Goal: Transaction & Acquisition: Purchase product/service

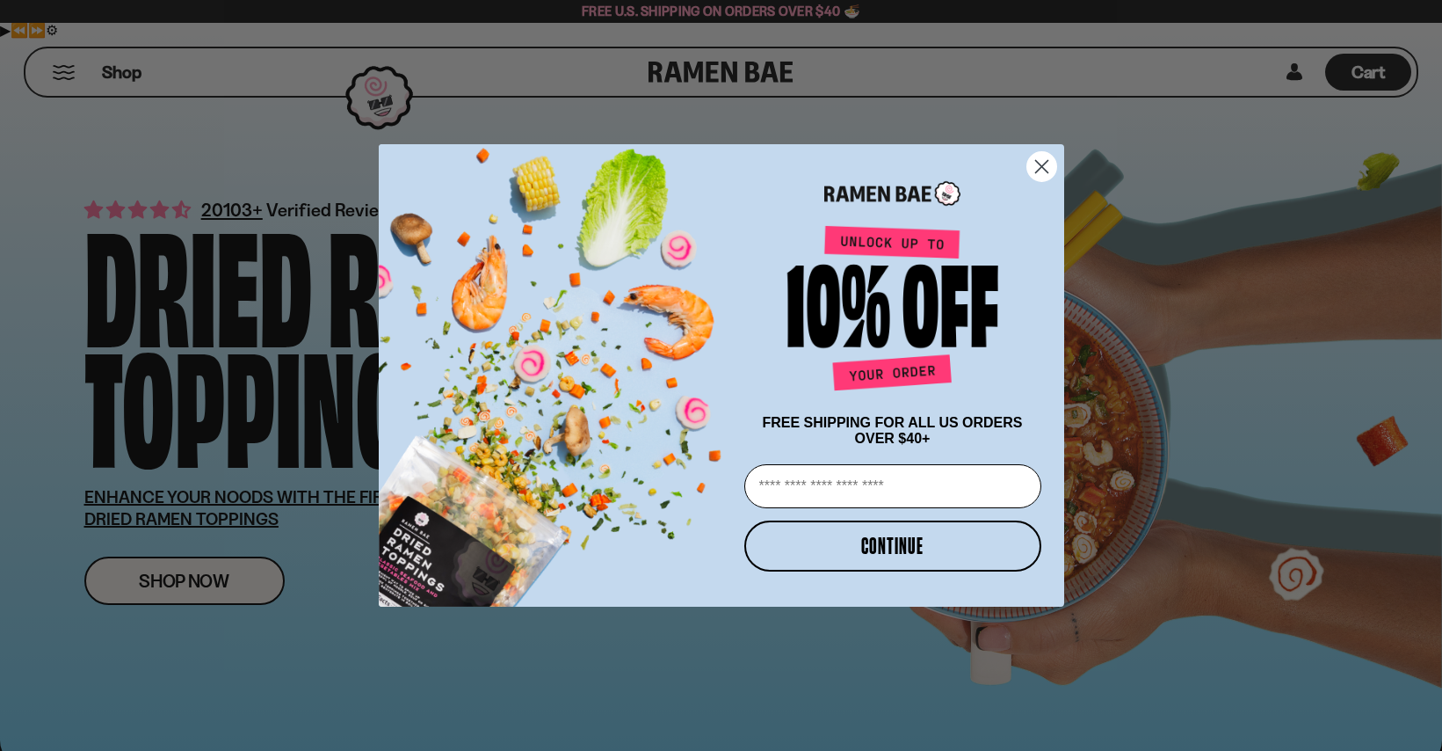
click at [1048, 163] on circle "Close dialog" at bounding box center [1041, 166] width 29 height 29
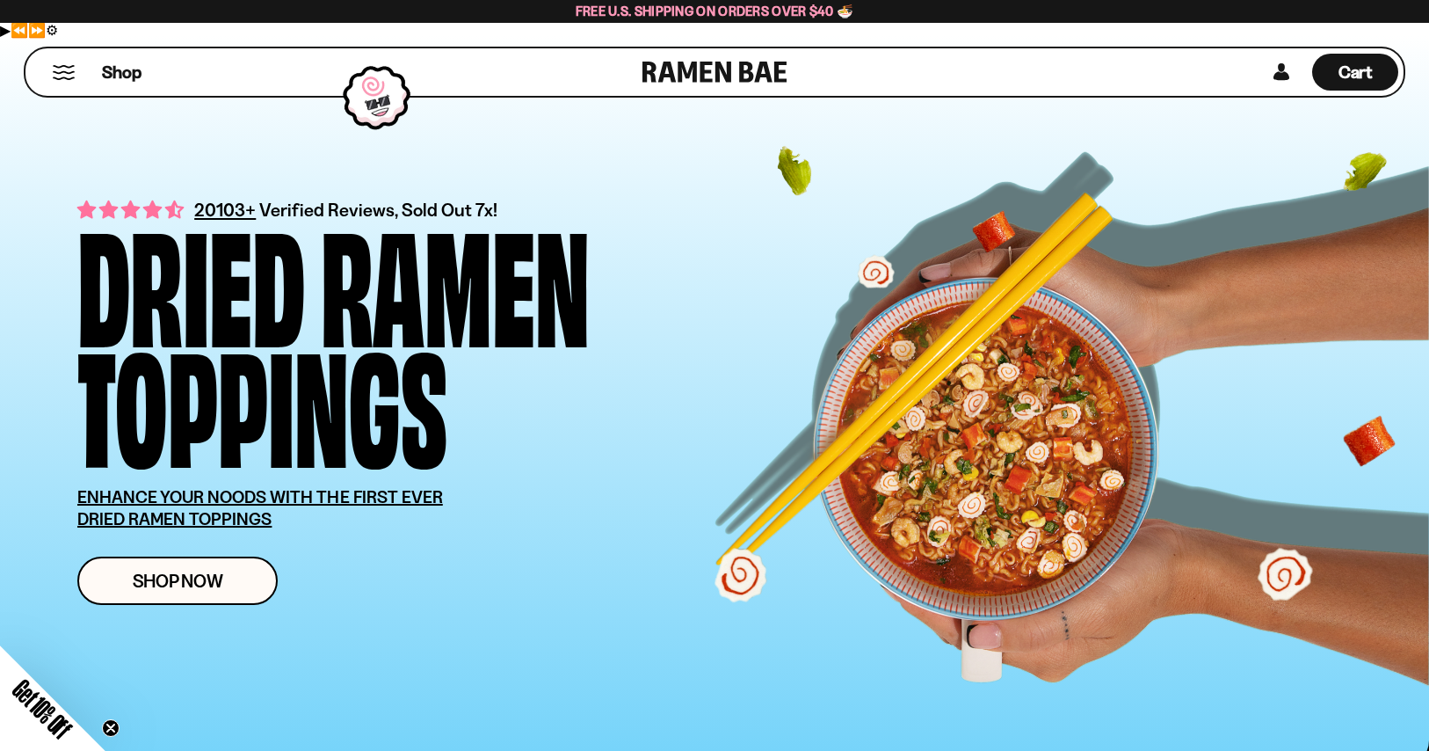
click at [76, 76] on button "Mobile Menu Trigger" at bounding box center [64, 72] width 24 height 15
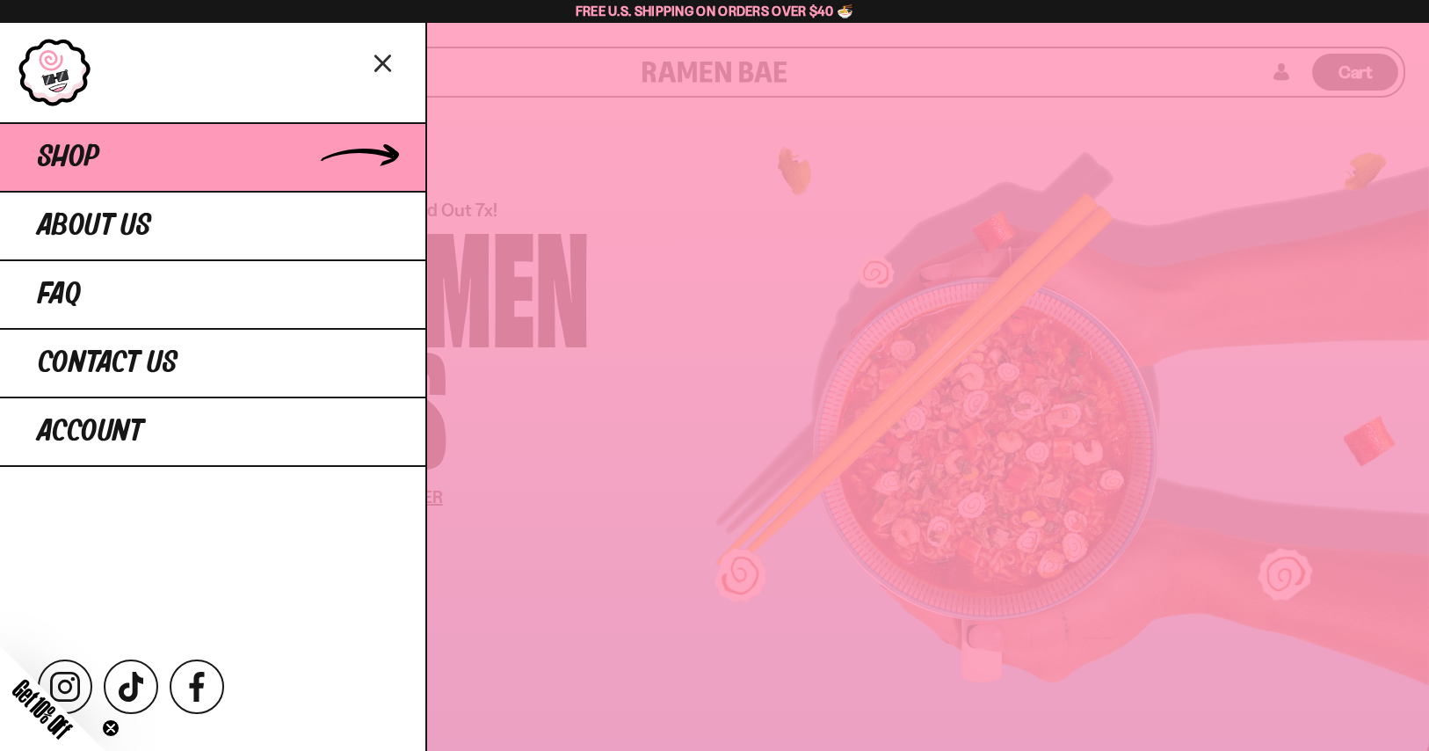
click at [125, 191] on link "Shop" at bounding box center [212, 156] width 425 height 69
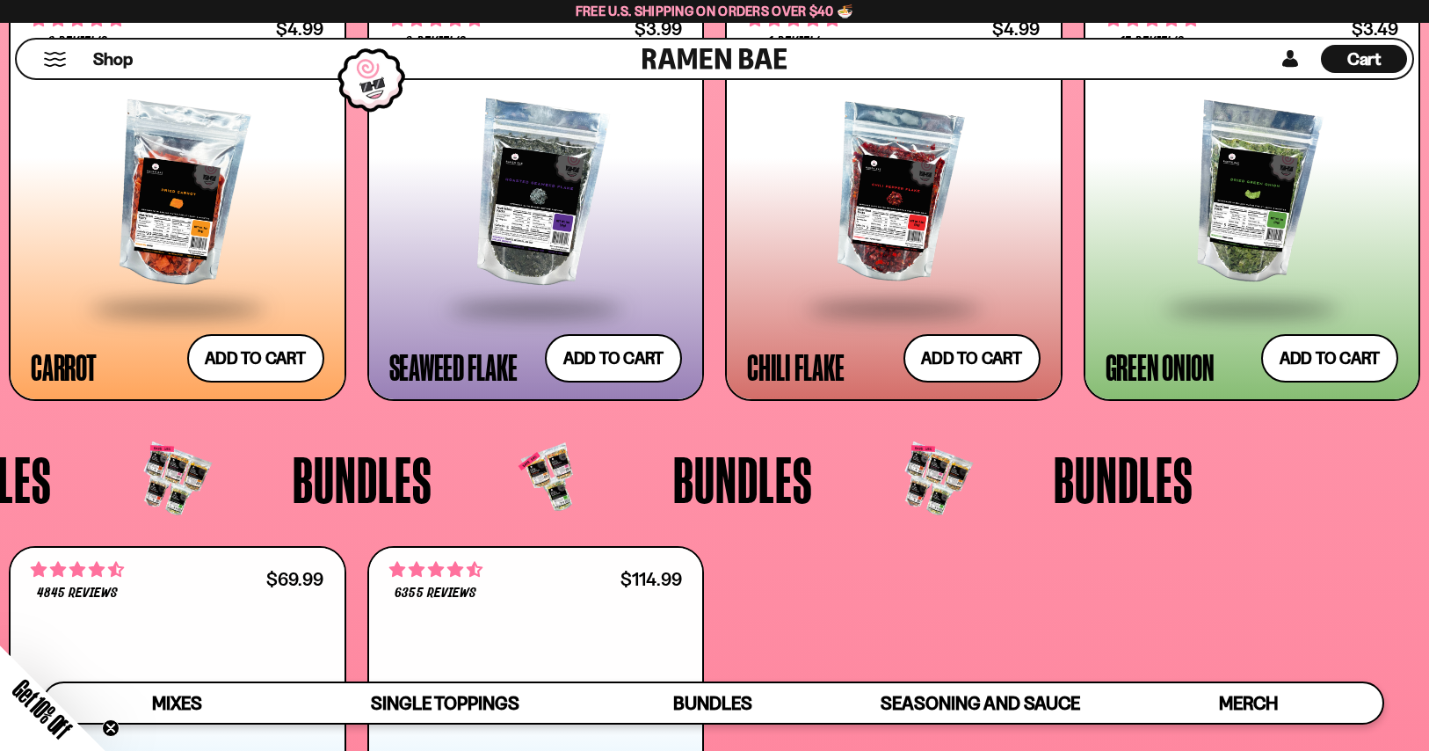
scroll to position [3512, 0]
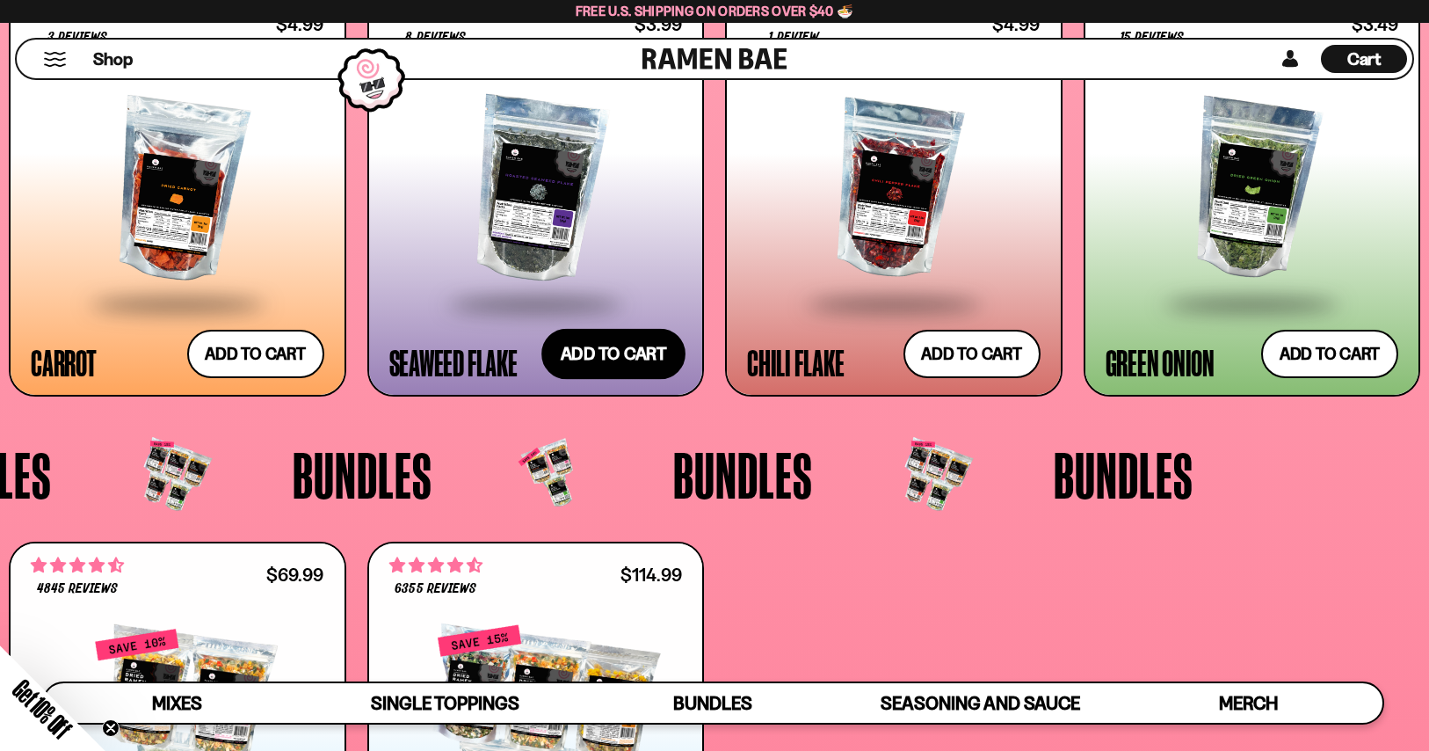
click at [597, 380] on button "Add to cart Add — Regular price $3.99 Regular price Sale price $3.99 Unit price…" at bounding box center [613, 354] width 144 height 51
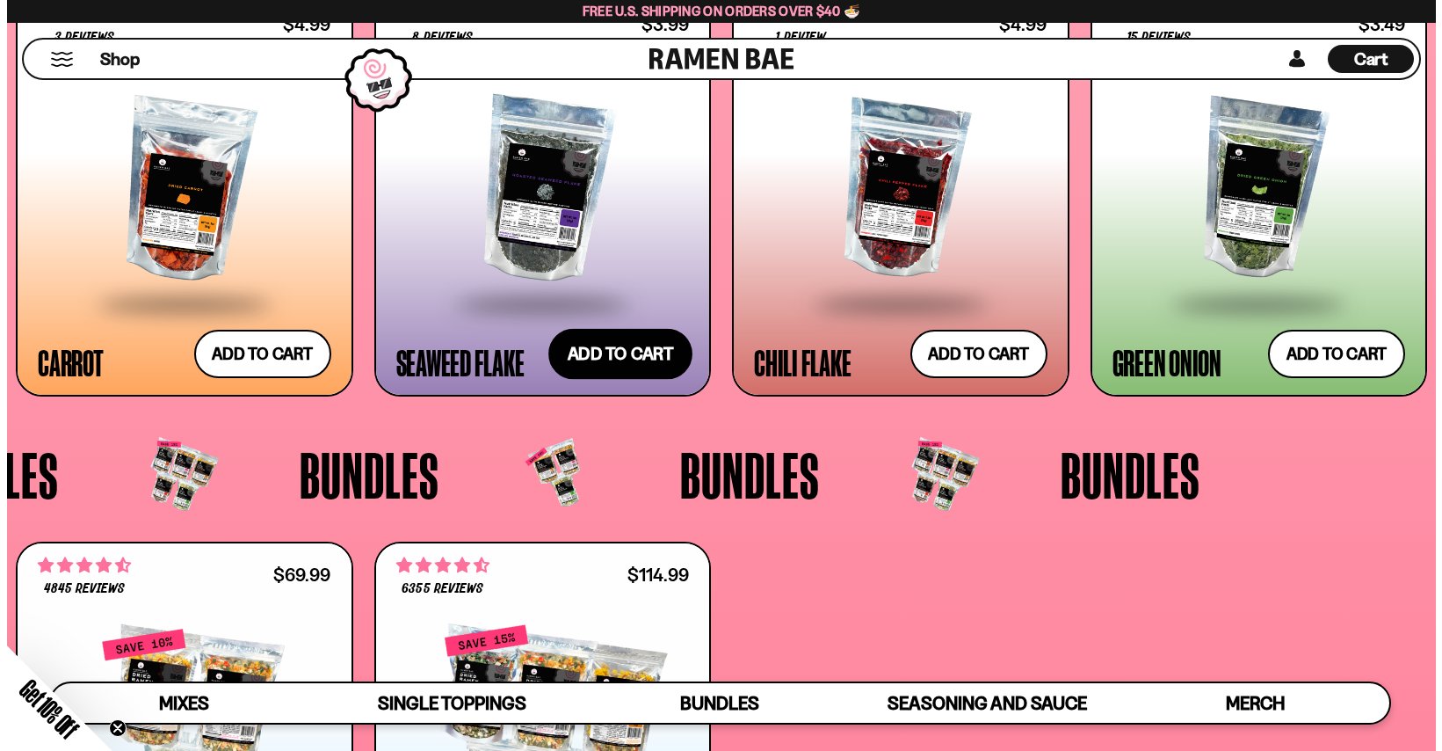
scroll to position [3535, 0]
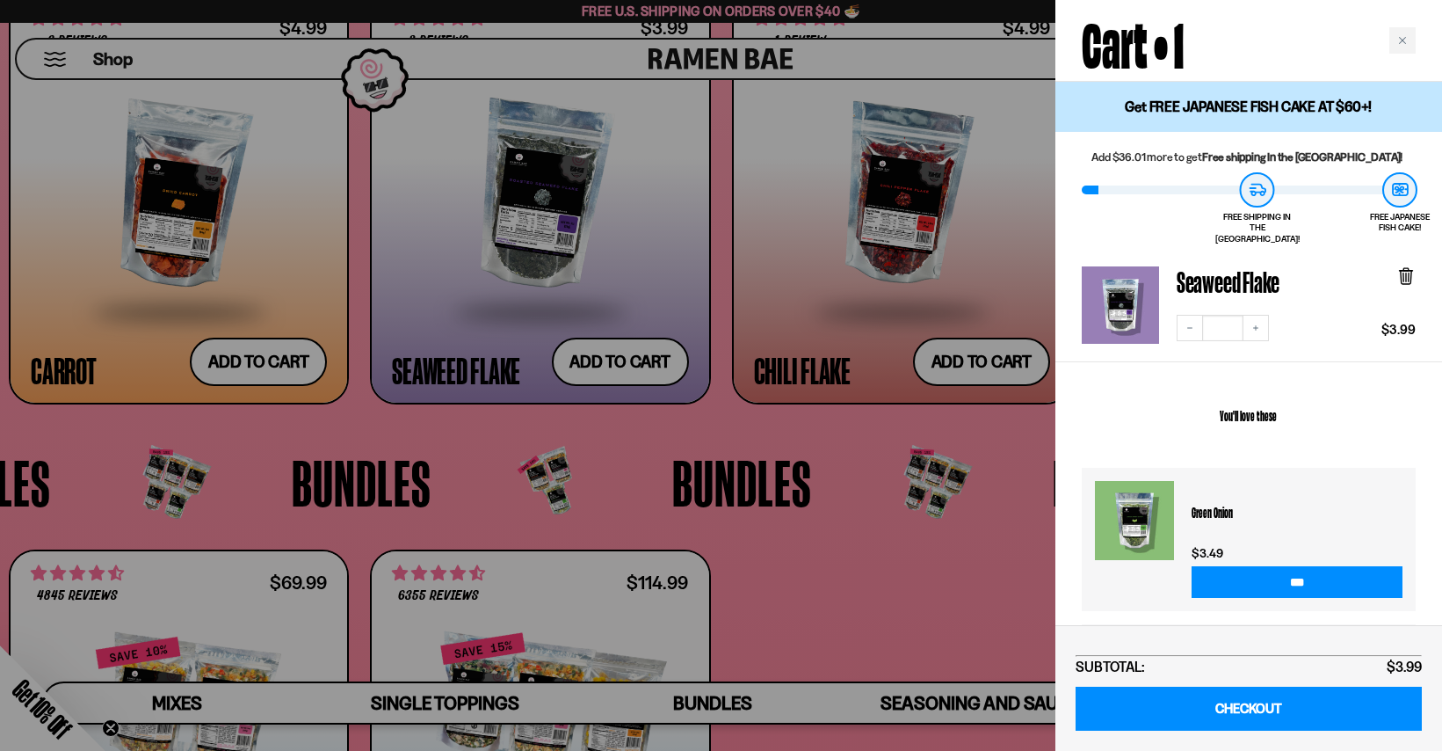
click at [911, 427] on div at bounding box center [721, 375] width 1442 height 751
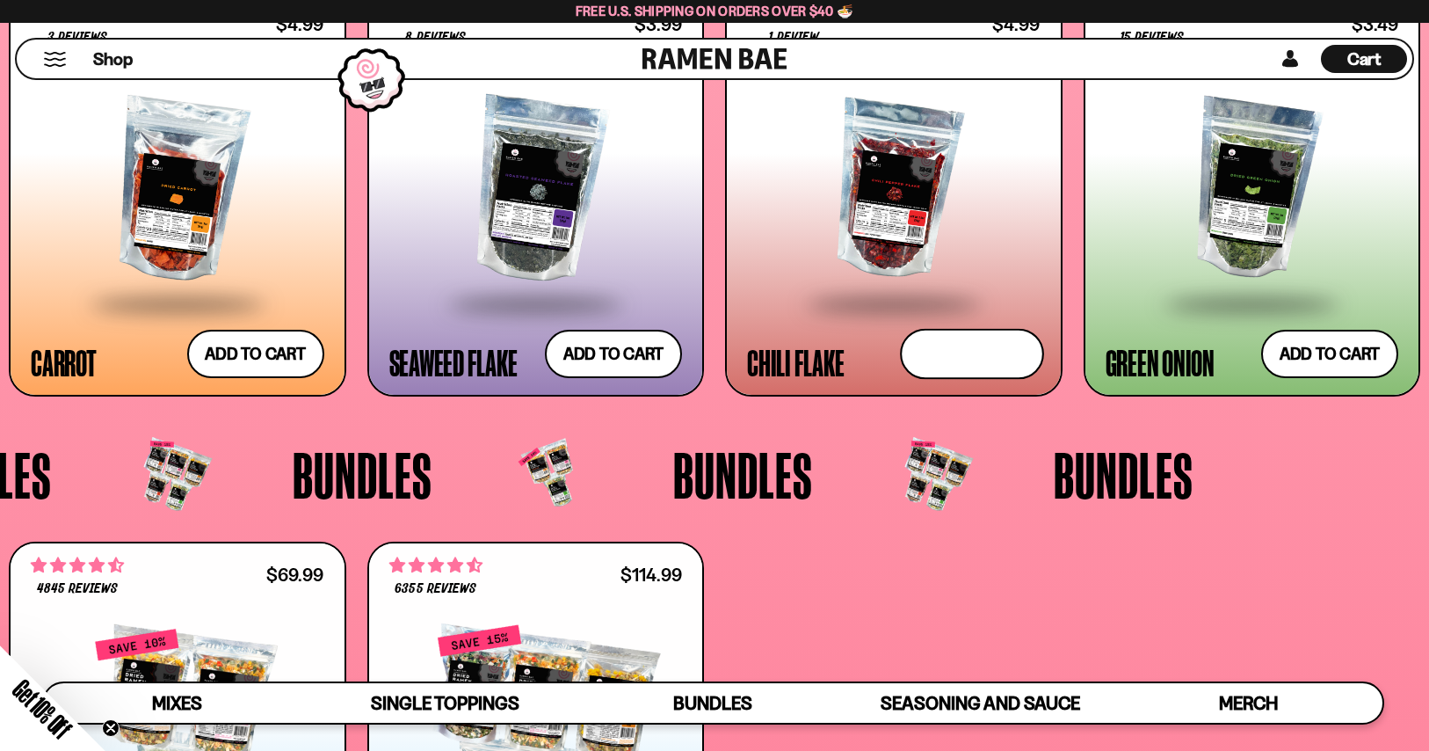
click at [911, 380] on button "Add to cart Add — Regular price $4.99 Regular price Sale price $4.99 Unit price…" at bounding box center [972, 354] width 144 height 51
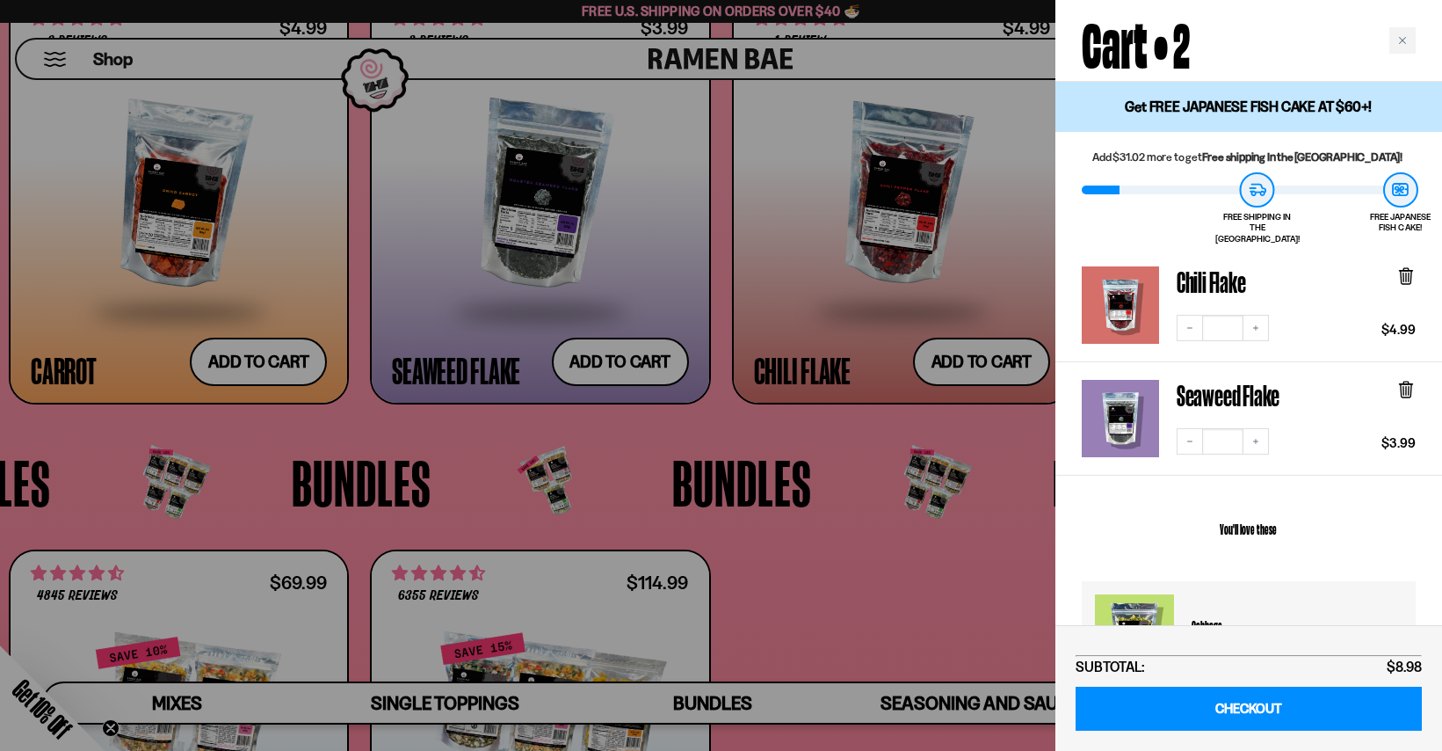
click at [350, 526] on div at bounding box center [721, 375] width 1442 height 751
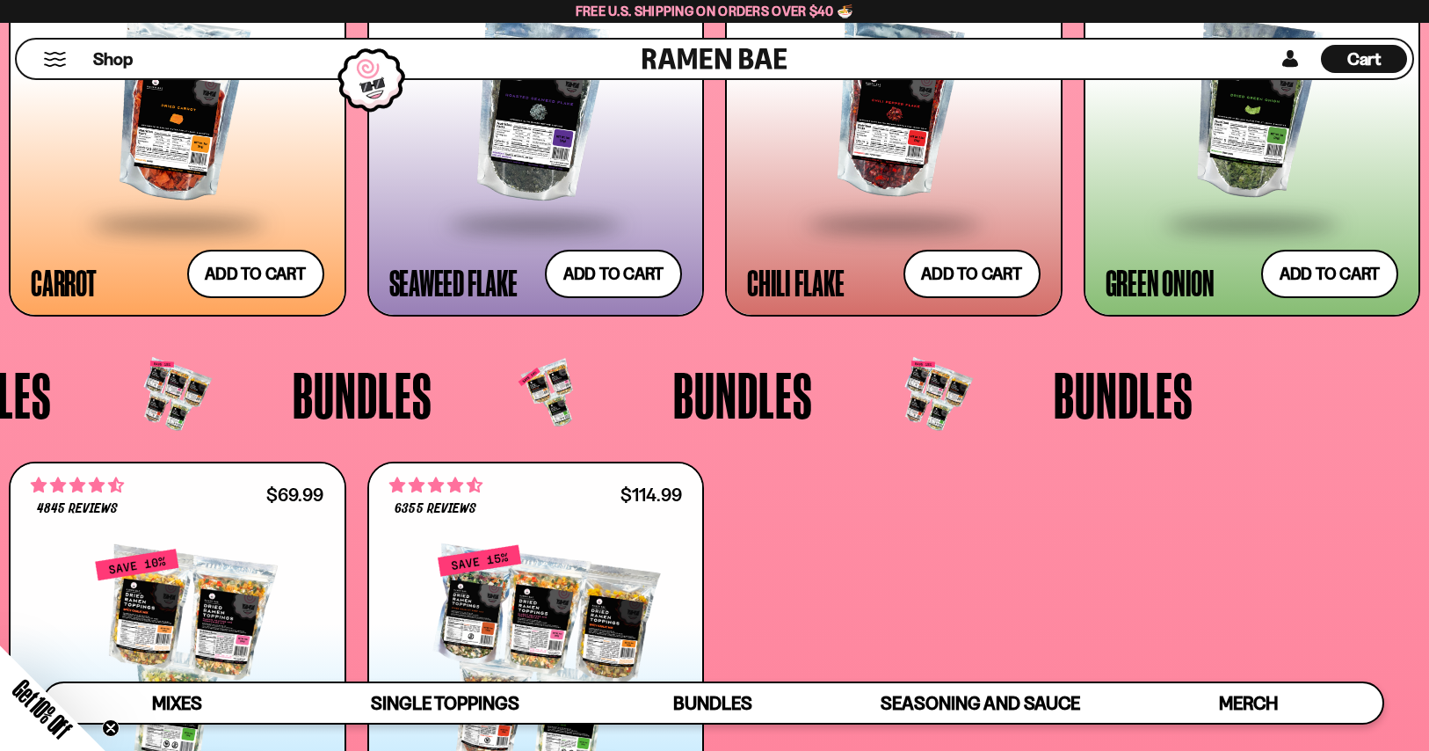
scroll to position [3609, 0]
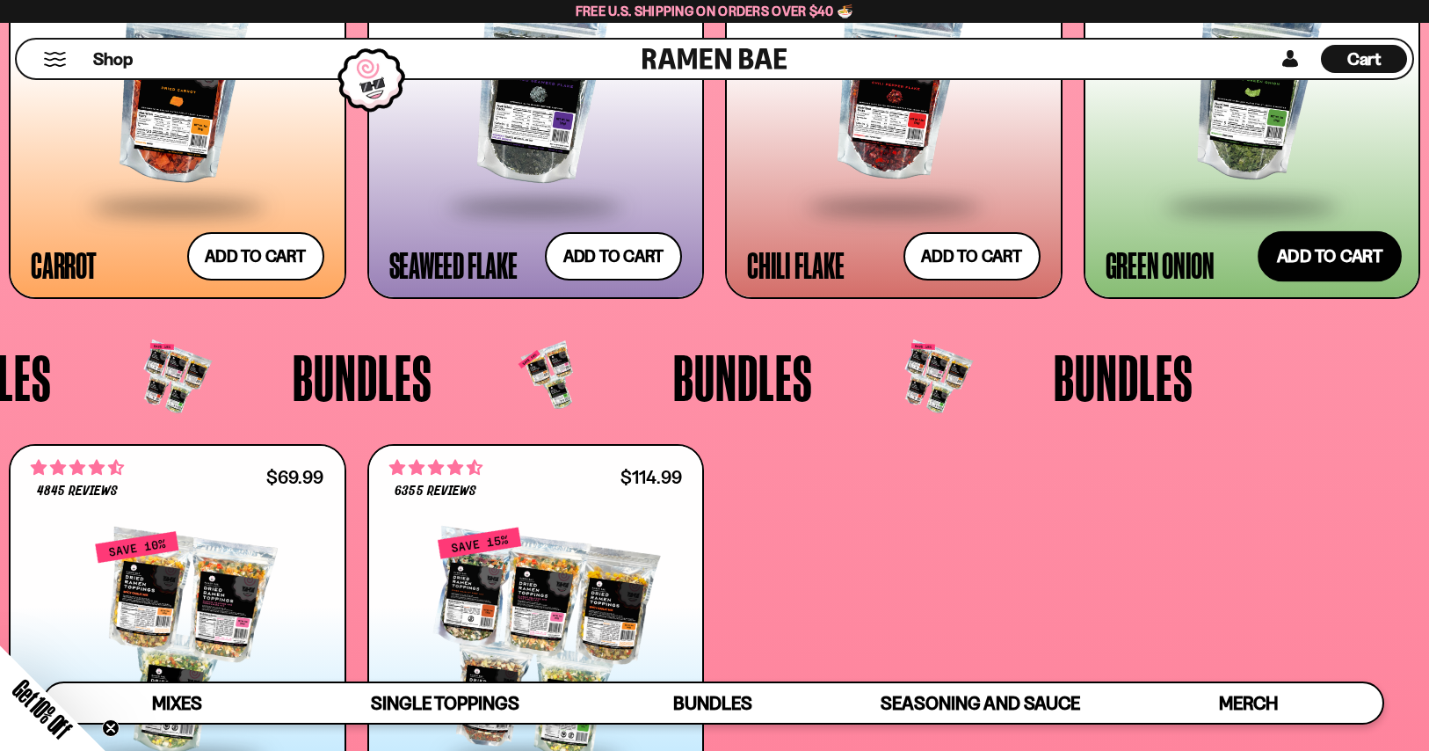
click at [1264, 282] on button "Add to cart Add — Regular price $3.49 Regular price Sale price $3.49 Unit price…" at bounding box center [1330, 256] width 144 height 51
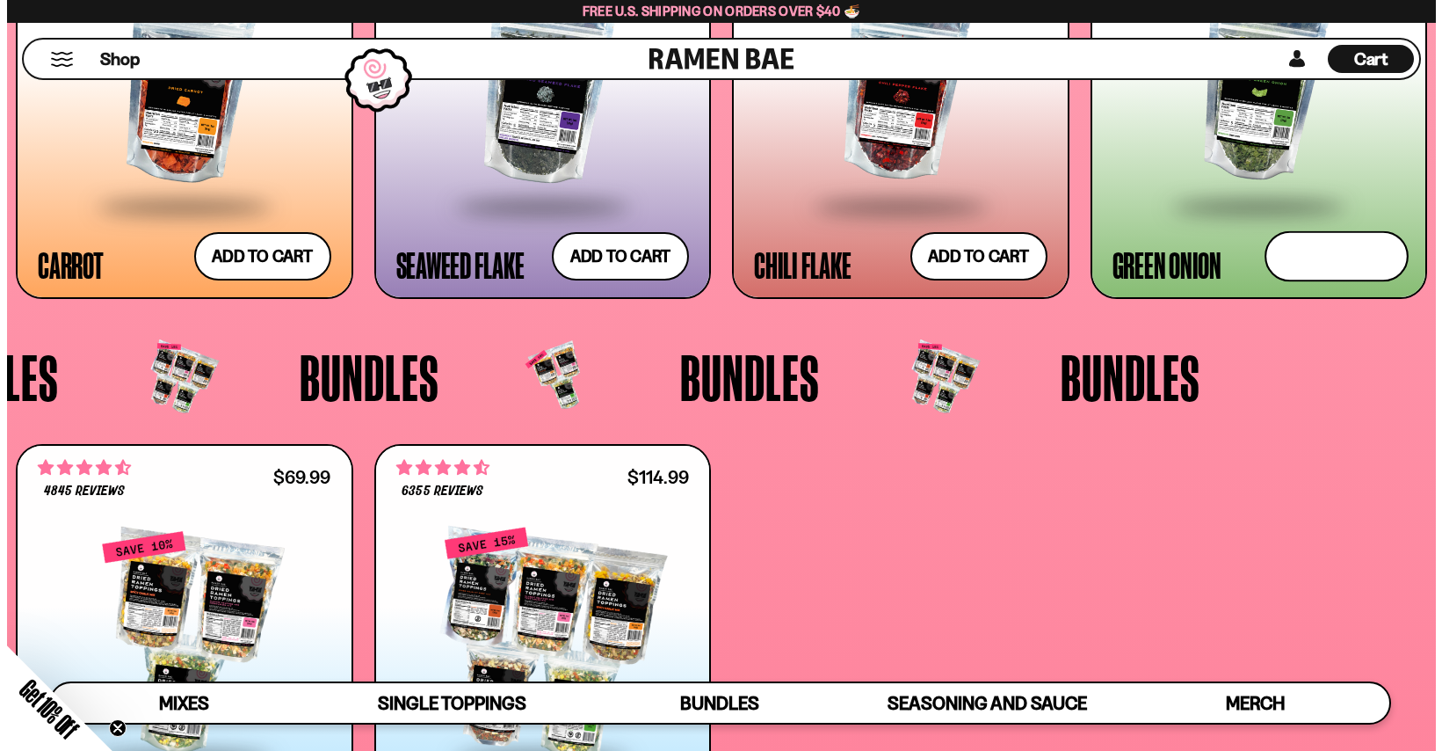
scroll to position [3636, 0]
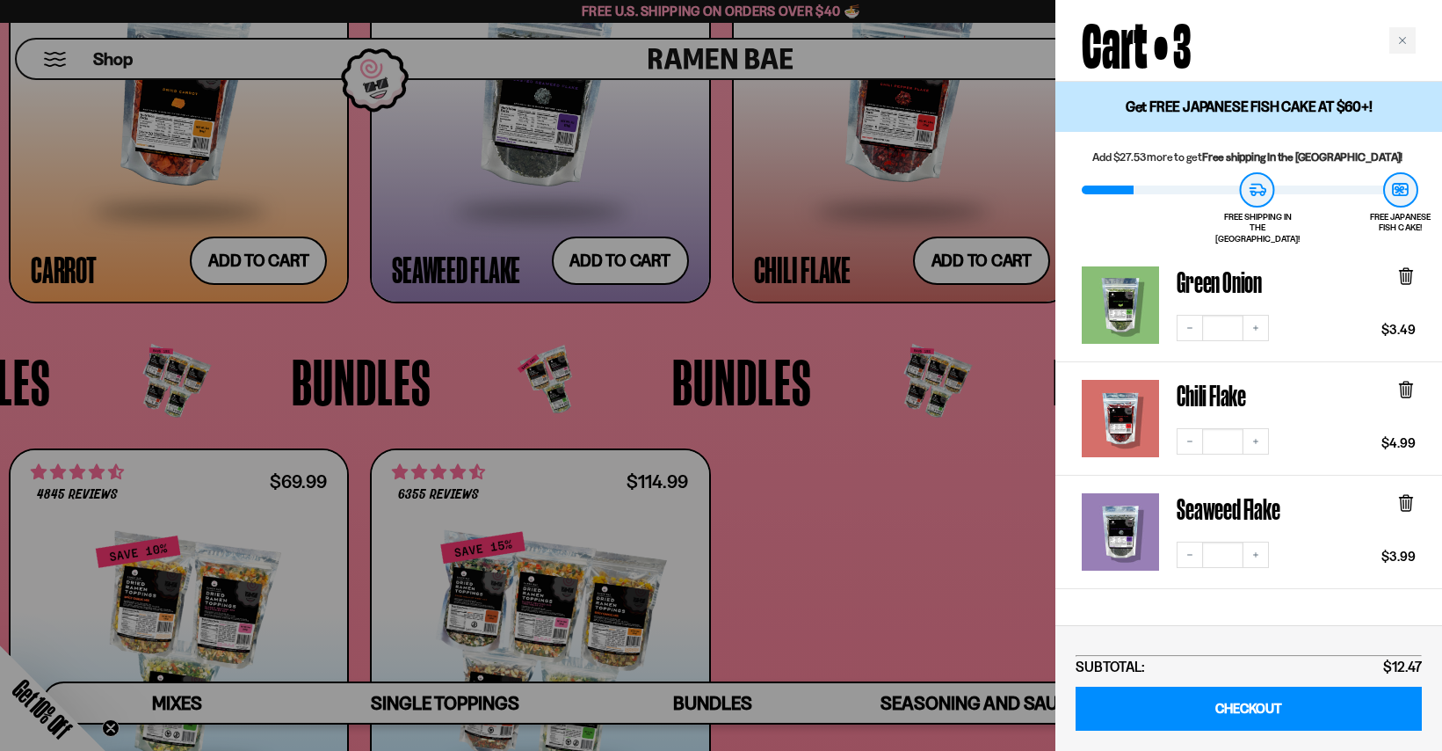
click at [179, 333] on div at bounding box center [721, 375] width 1442 height 751
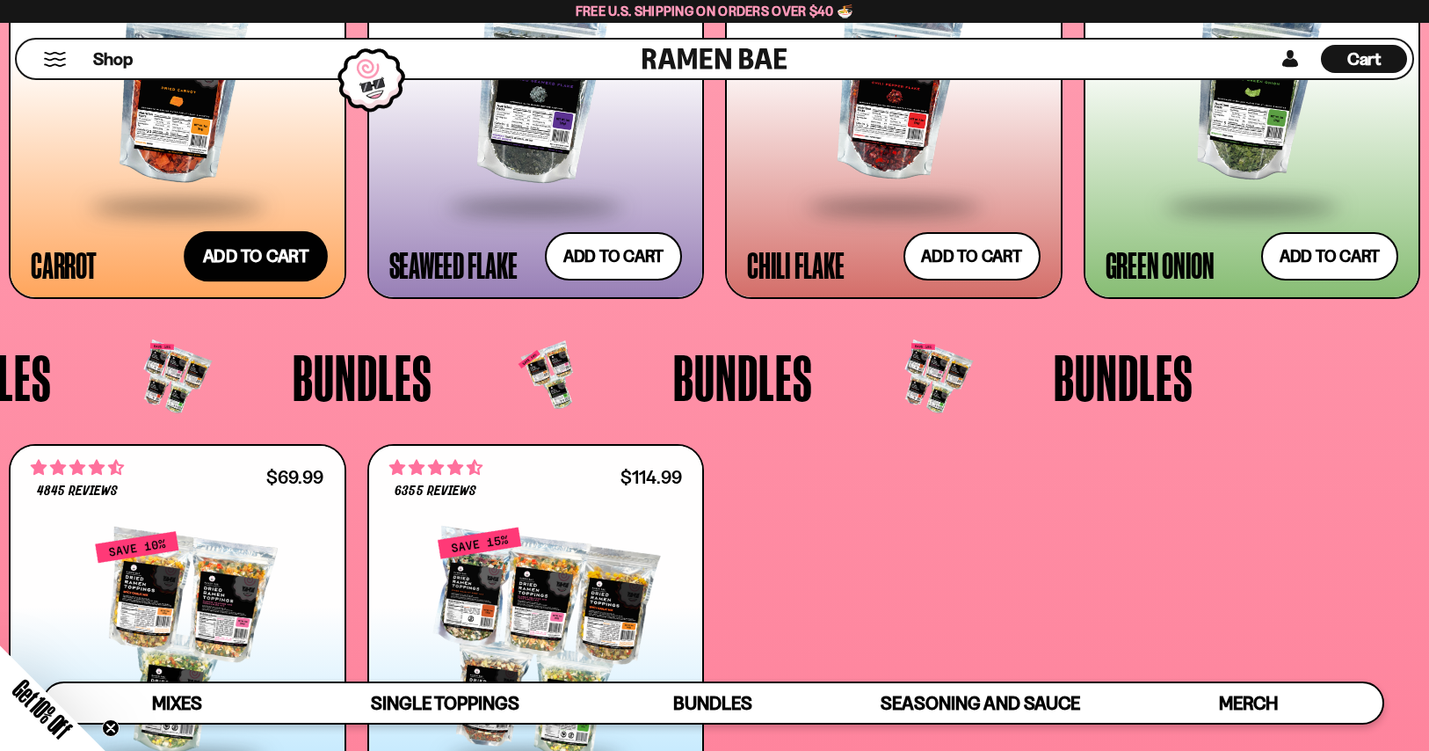
click at [208, 282] on button "Add to cart Add — Regular price $4.99 Regular price Sale price $4.99 Unit price…" at bounding box center [256, 256] width 144 height 51
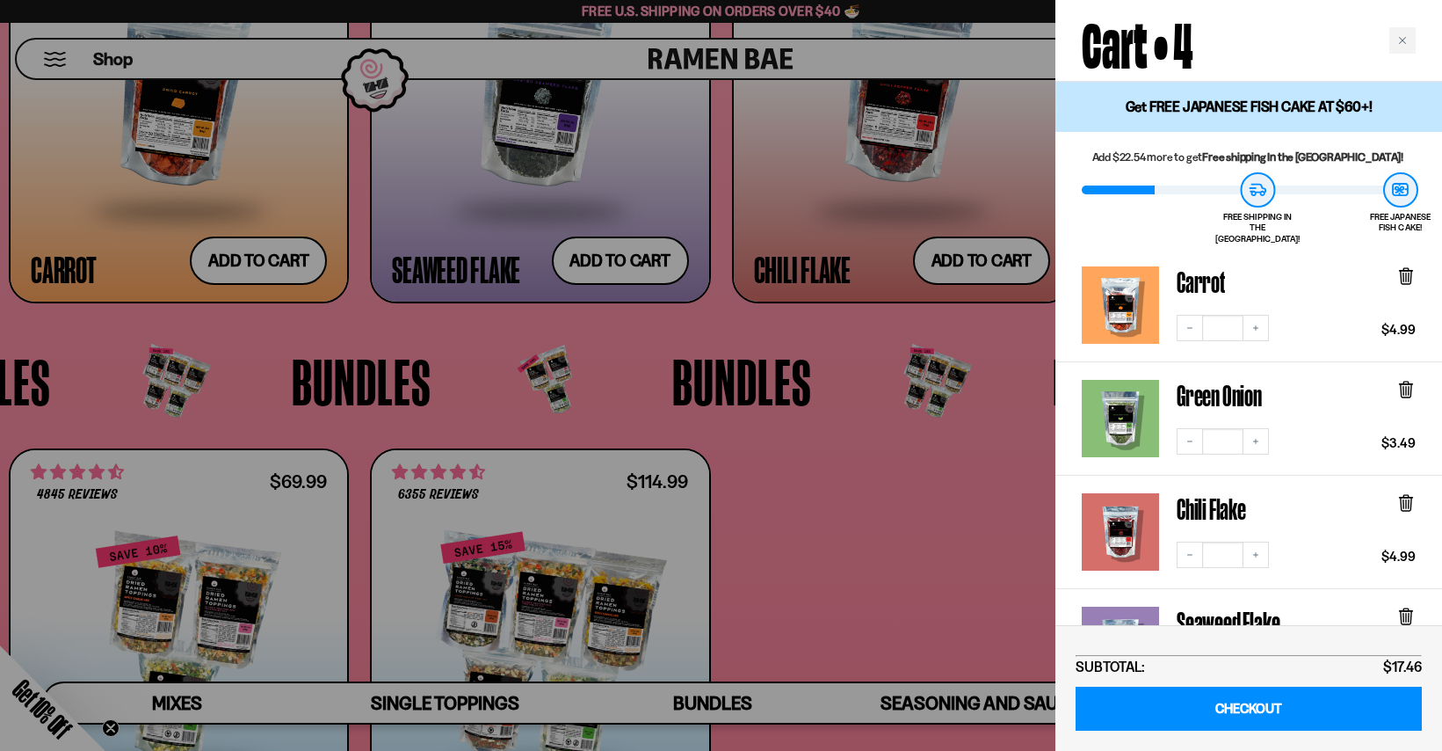
click at [591, 449] on div at bounding box center [721, 375] width 1442 height 751
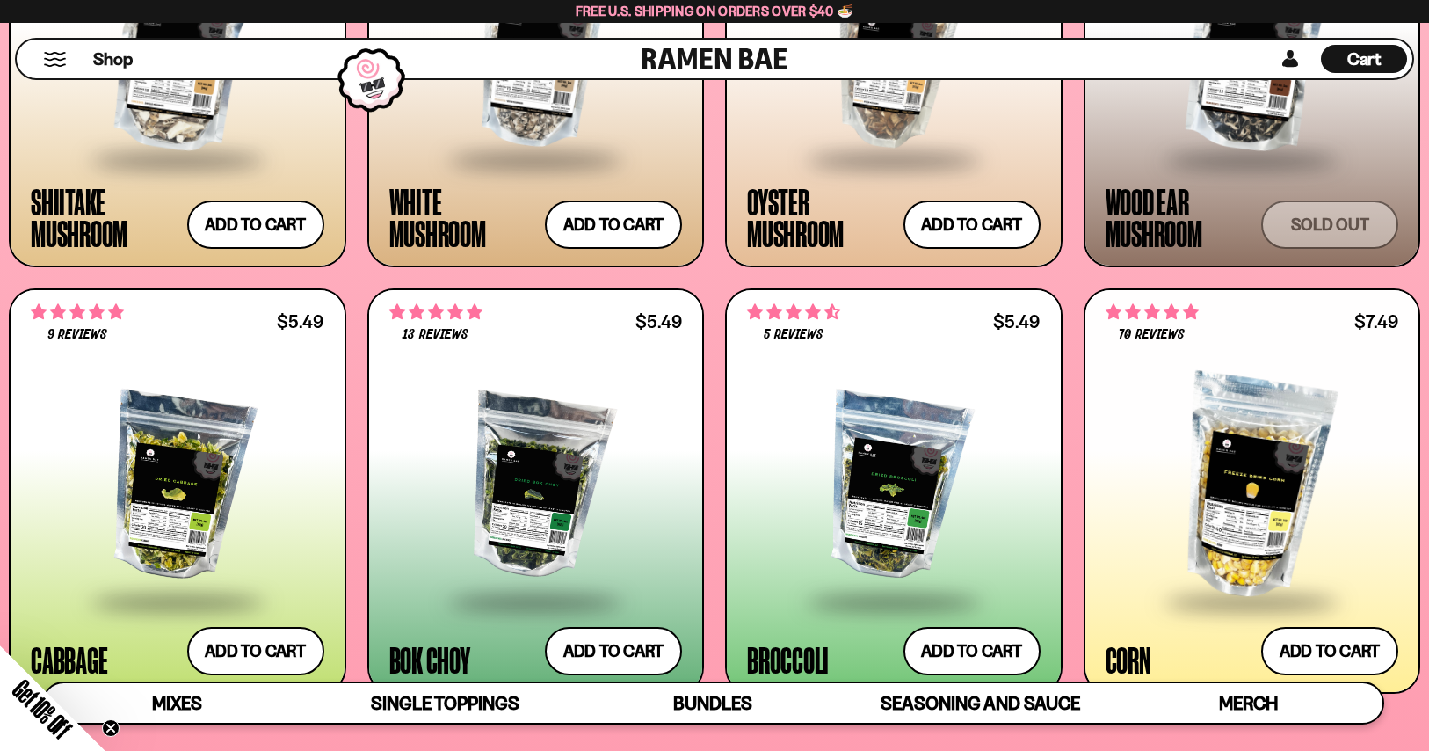
scroll to position [2965, 0]
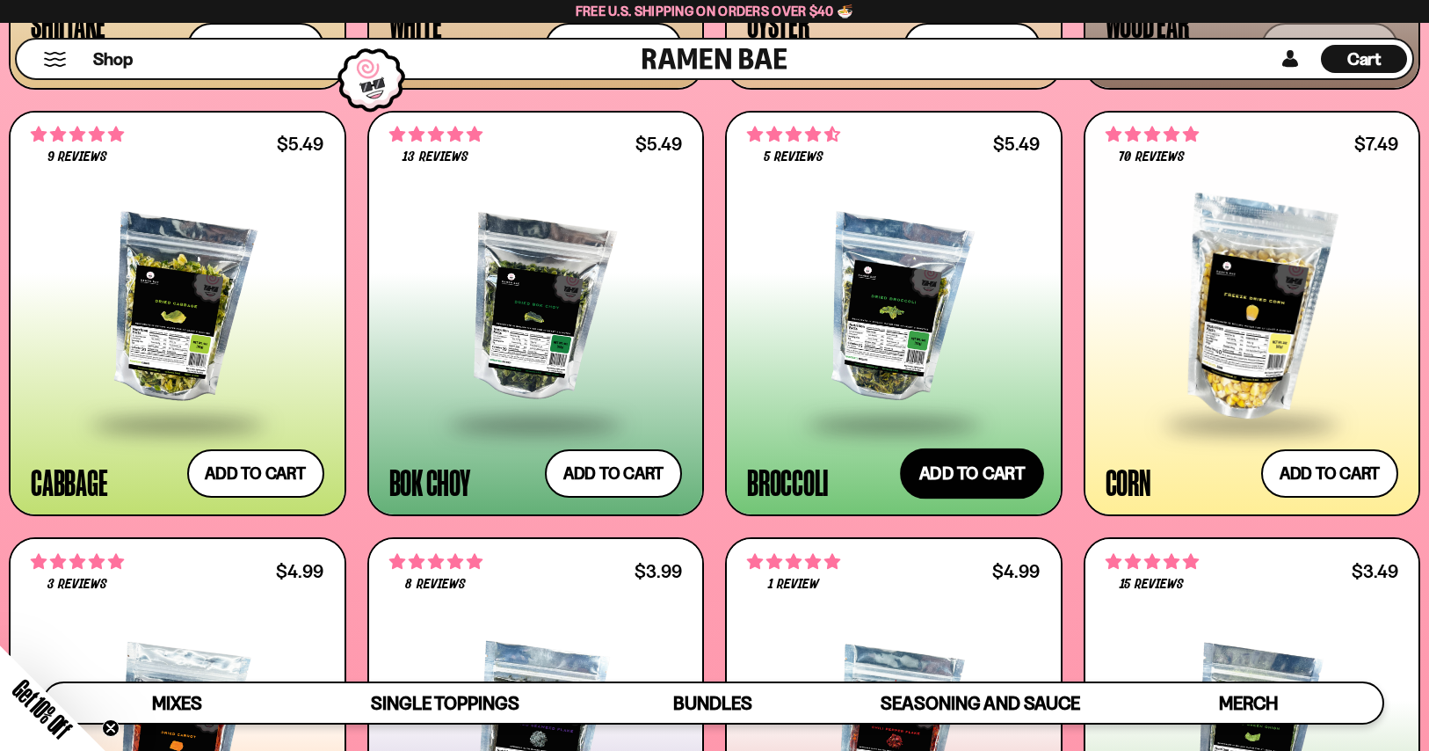
click at [912, 499] on button "Add to cart Add — Regular price $5.49 Regular price Sale price $5.49 Unit price…" at bounding box center [972, 473] width 144 height 51
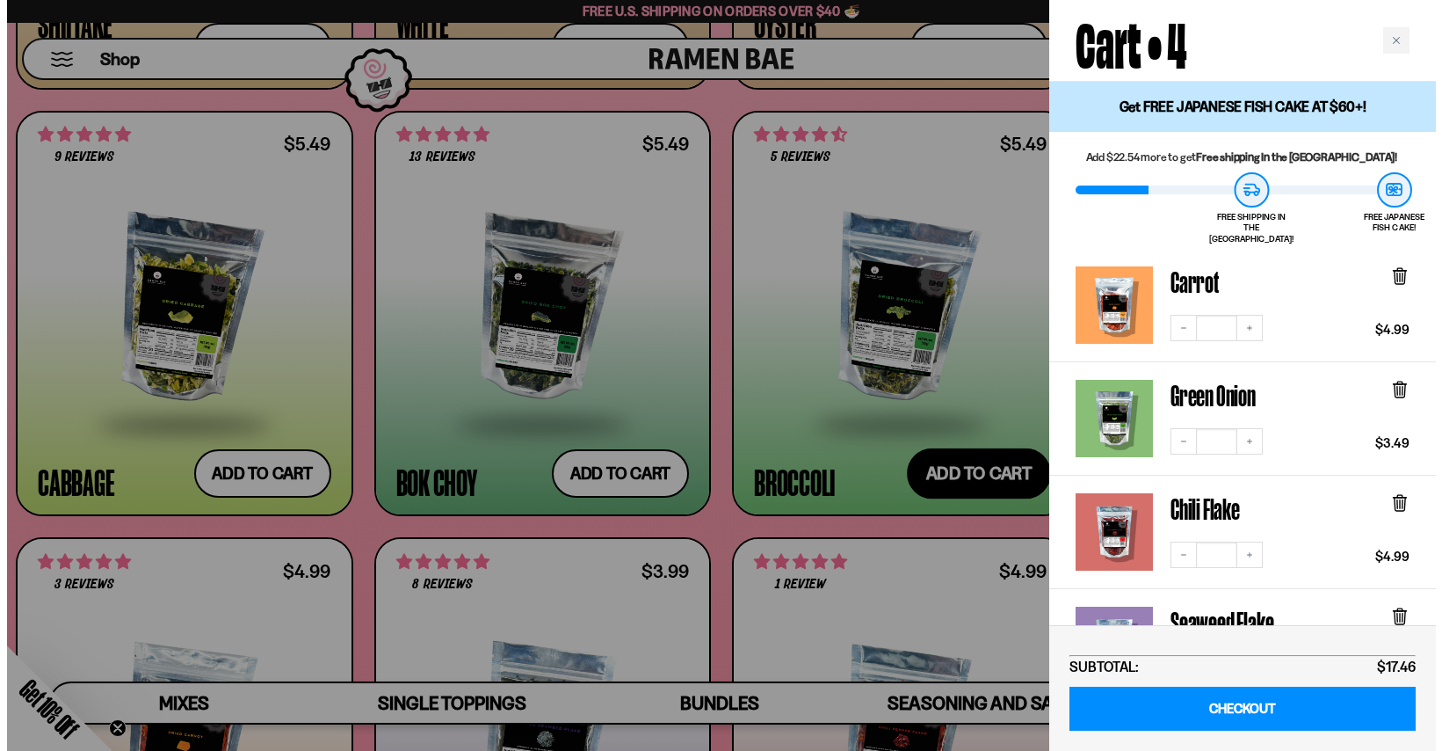
scroll to position [2983, 0]
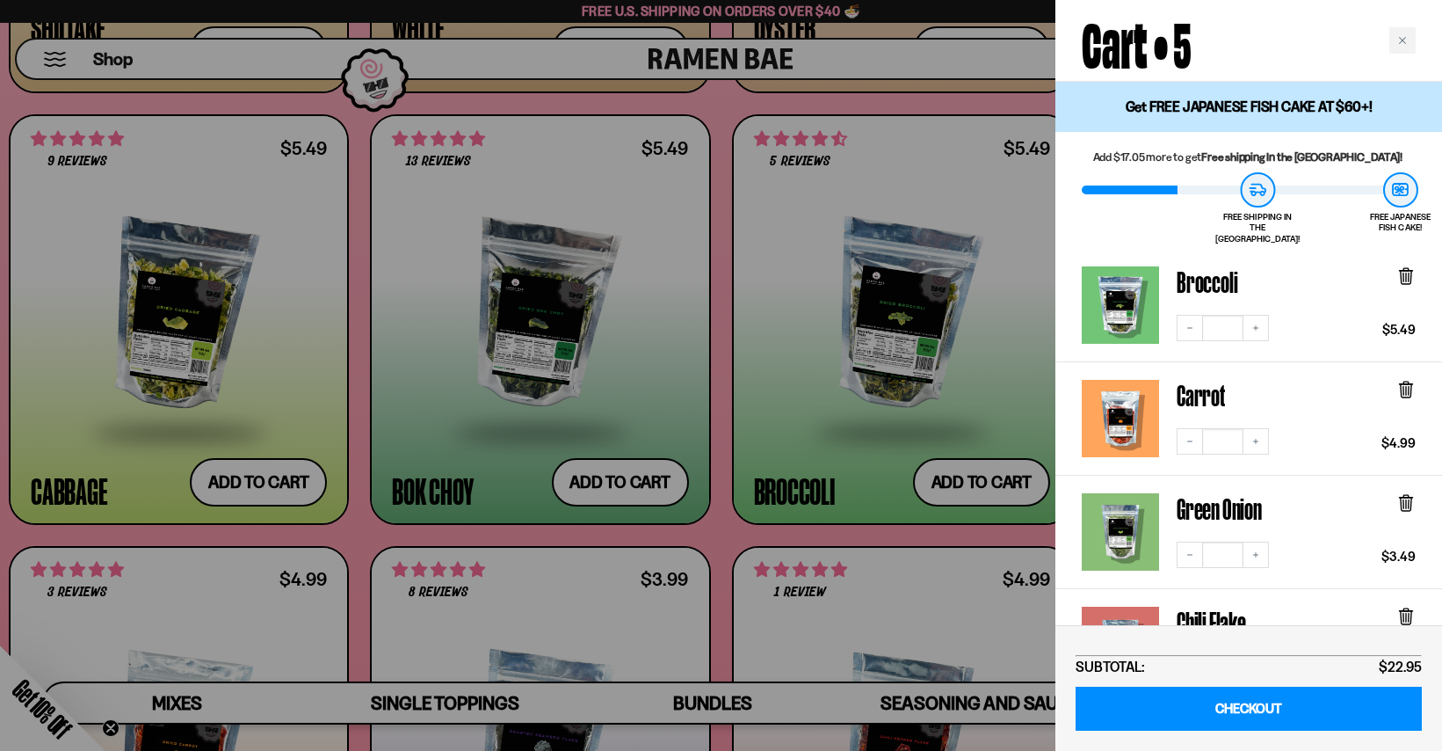
click at [830, 607] on div at bounding box center [721, 375] width 1442 height 751
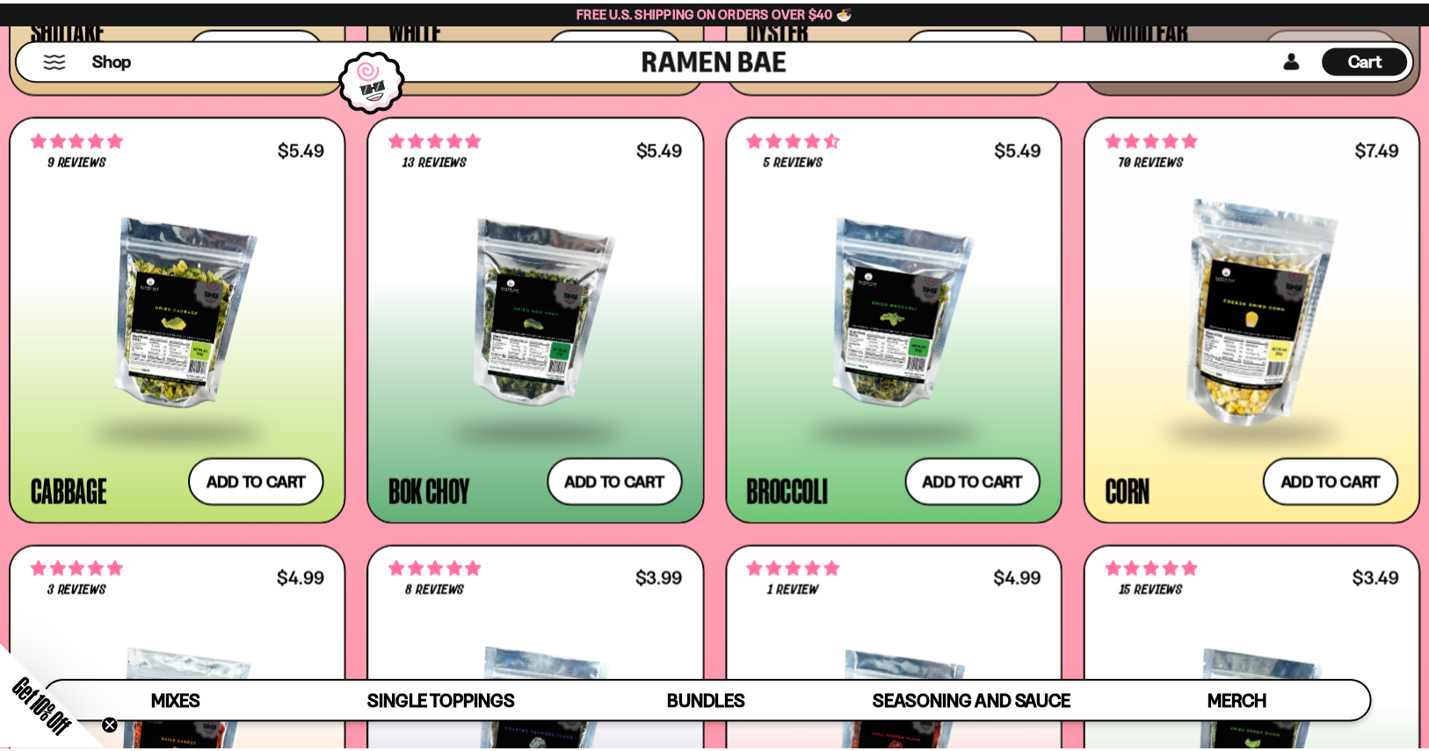
scroll to position [2965, 0]
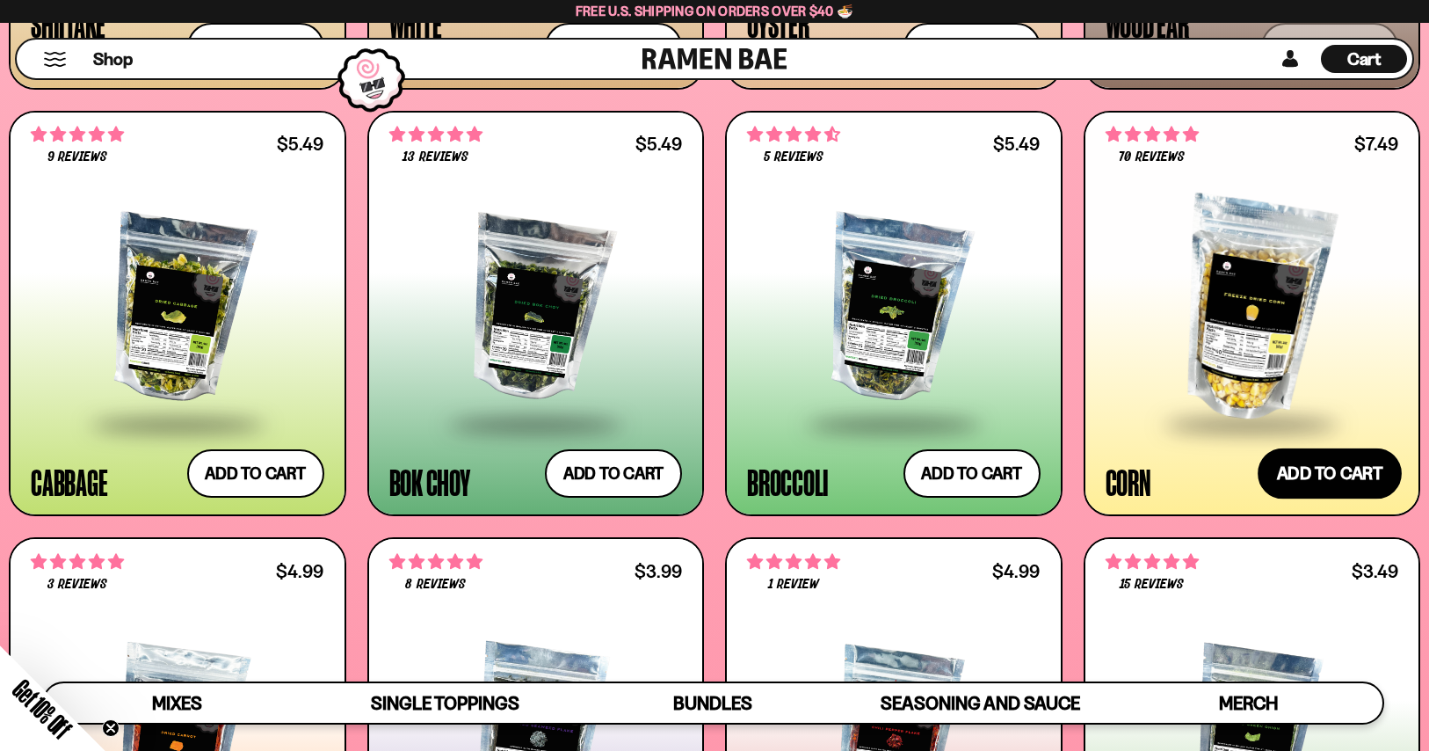
click at [1258, 499] on button "Add to cart Add — Regular price $7.49 Regular price Sale price $7.49 Unit price…" at bounding box center [1330, 473] width 144 height 51
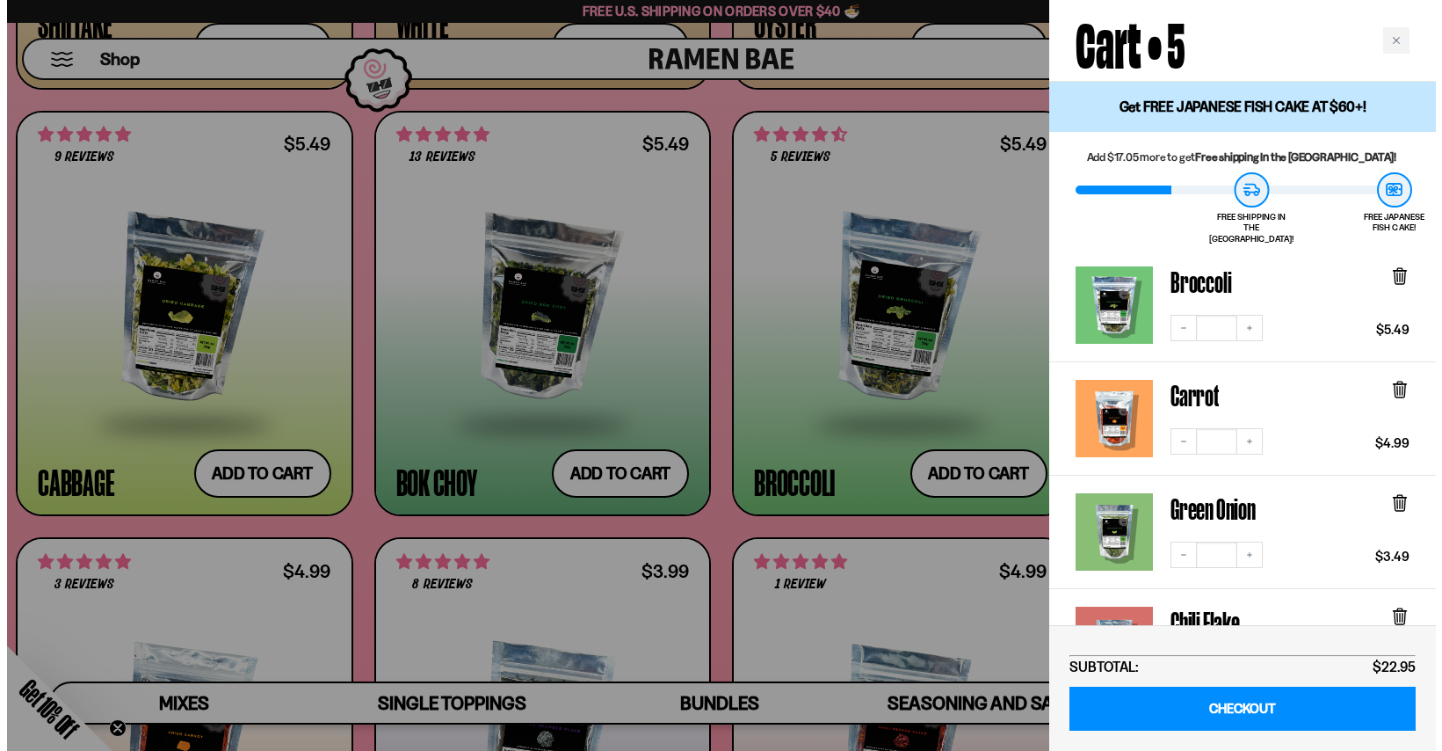
scroll to position [2983, 0]
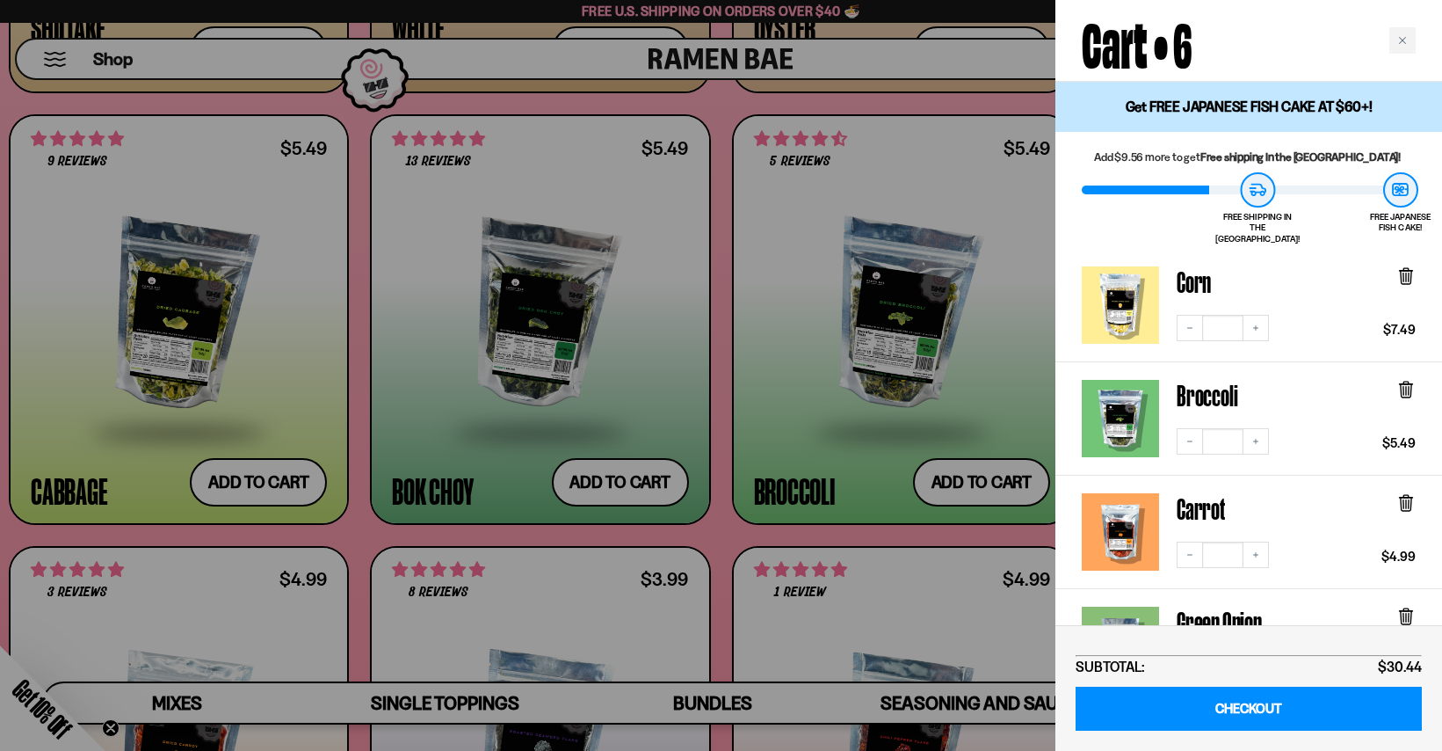
click at [727, 604] on div at bounding box center [721, 375] width 1442 height 751
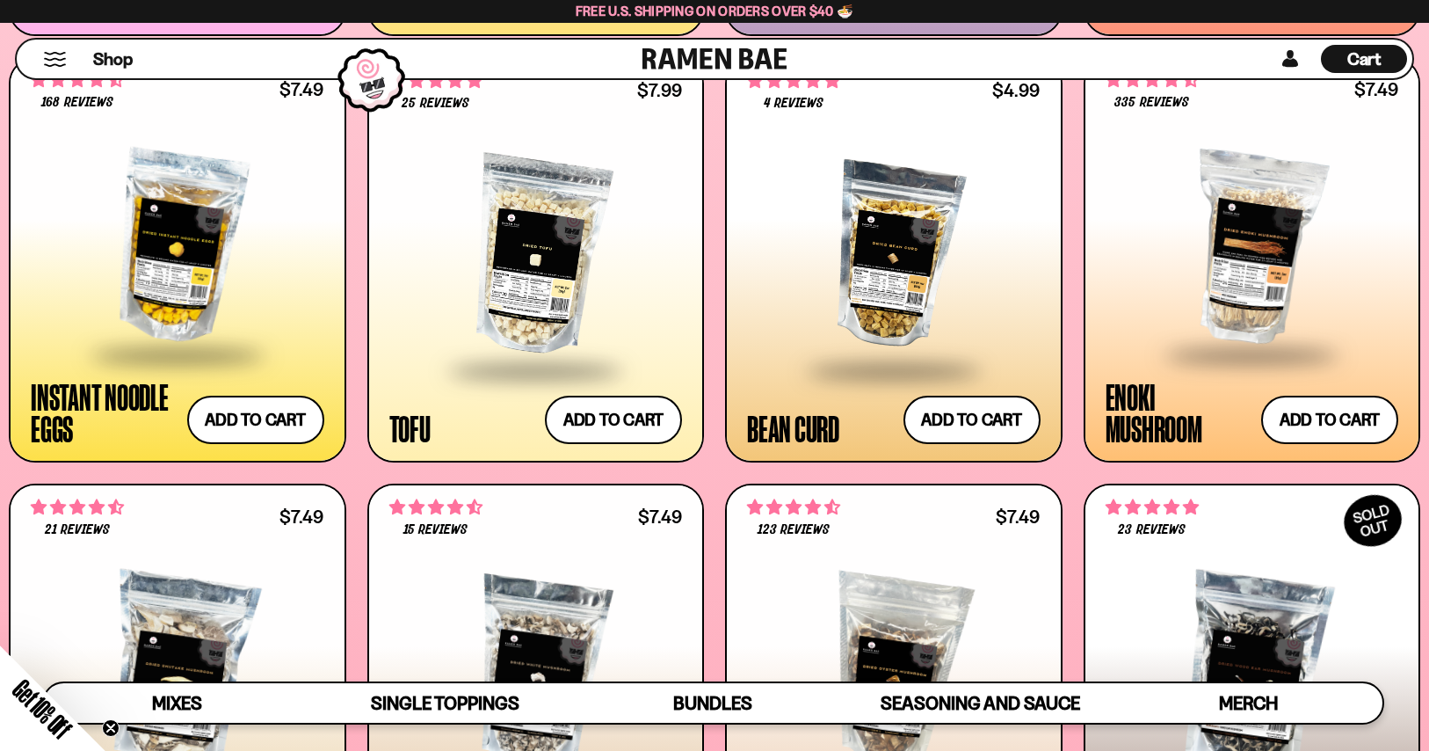
scroll to position [2218, 0]
